Goal: Task Accomplishment & Management: Complete application form

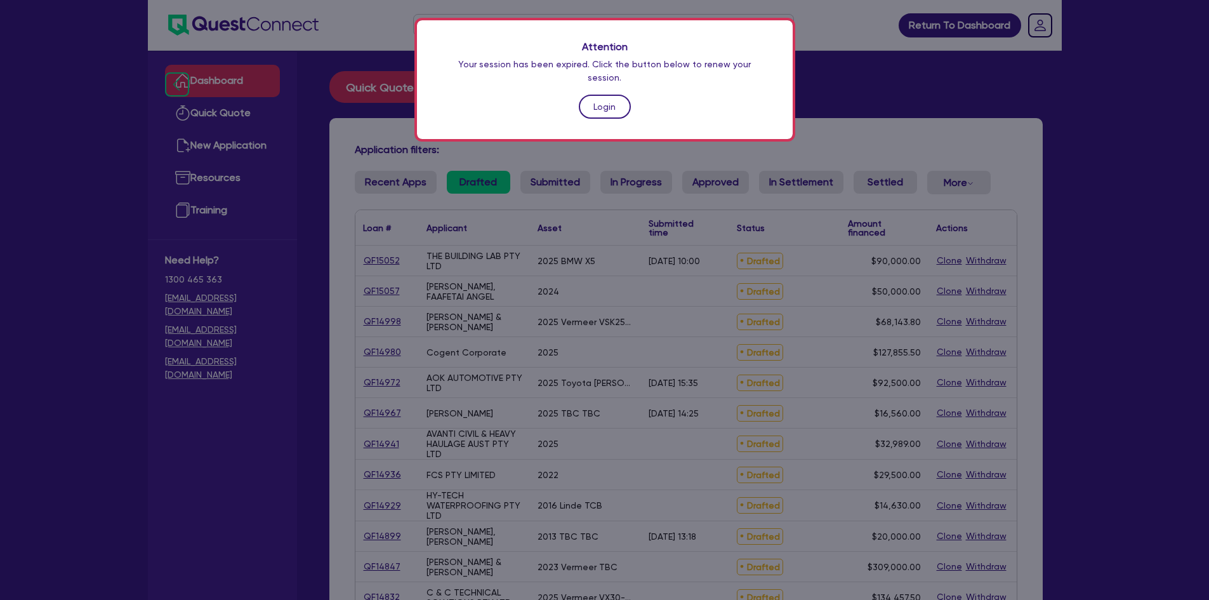
click at [607, 96] on link "Login" at bounding box center [605, 107] width 52 height 24
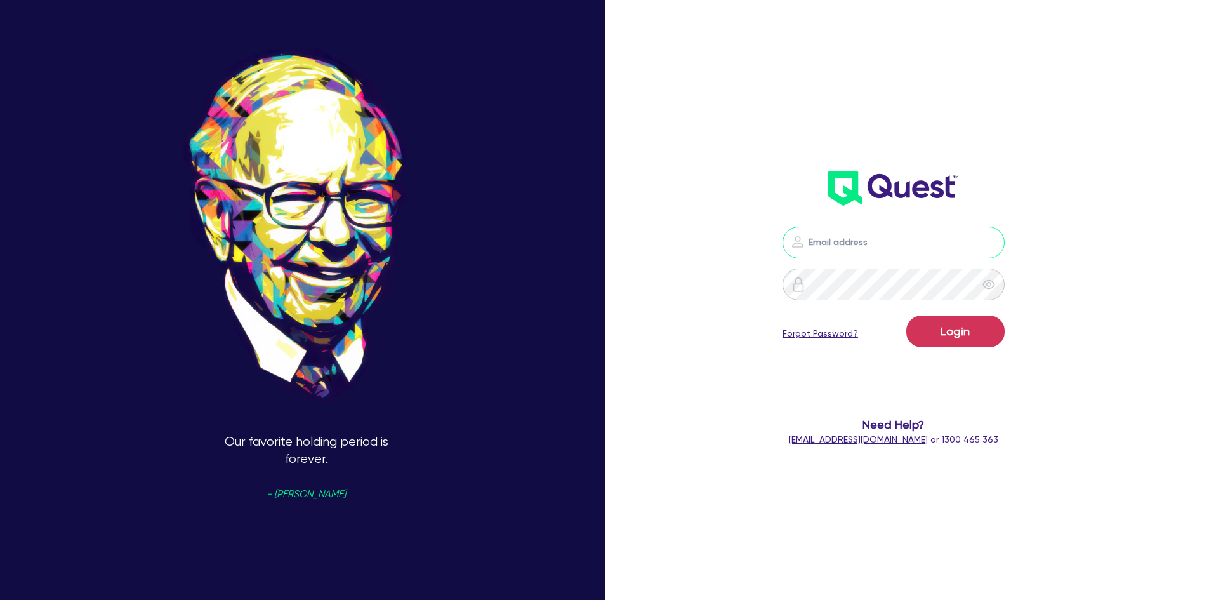
click at [919, 242] on input "email" at bounding box center [893, 243] width 222 height 32
type input "[PERSON_NAME][EMAIL_ADDRESS][DOMAIN_NAME]"
click at [906, 315] on button "Login" at bounding box center [955, 331] width 98 height 32
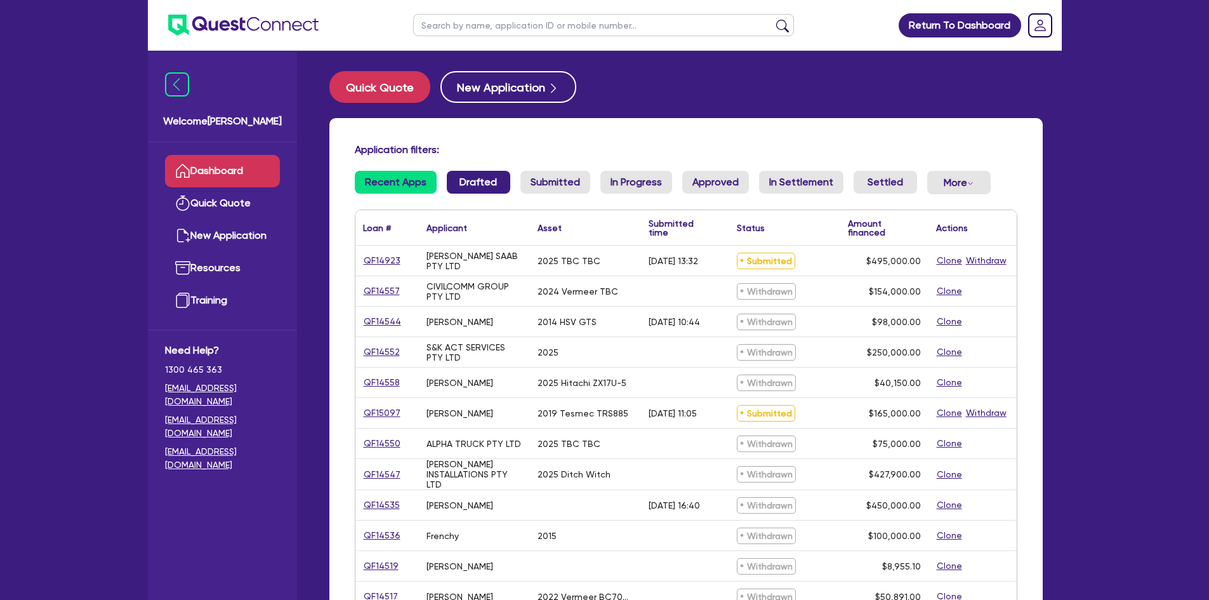
click at [464, 178] on link "Drafted" at bounding box center [478, 182] width 63 height 23
